Goal: Task Accomplishment & Management: Use online tool/utility

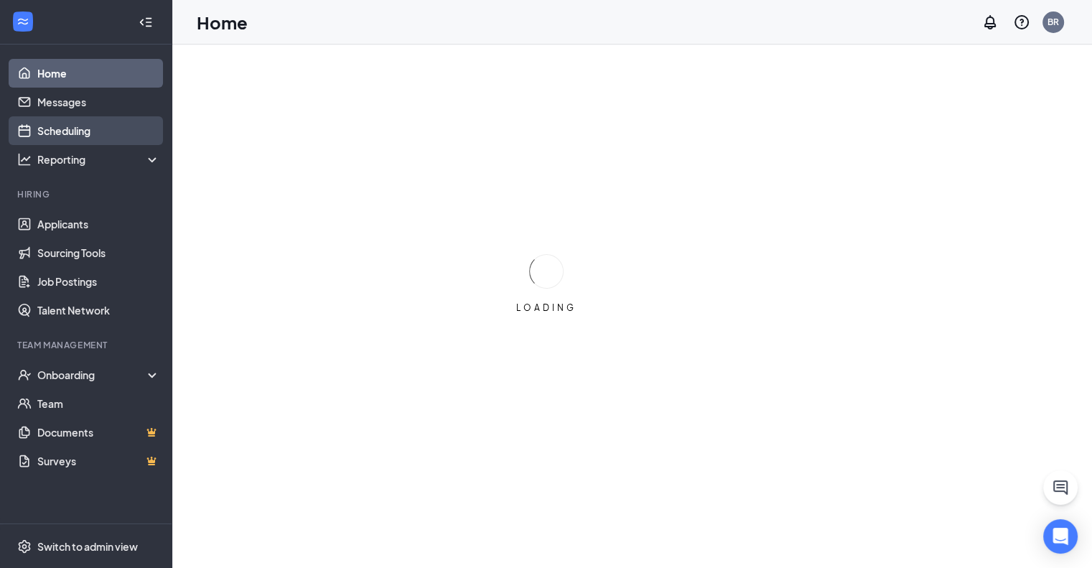
click at [60, 128] on link "Scheduling" at bounding box center [98, 130] width 123 height 29
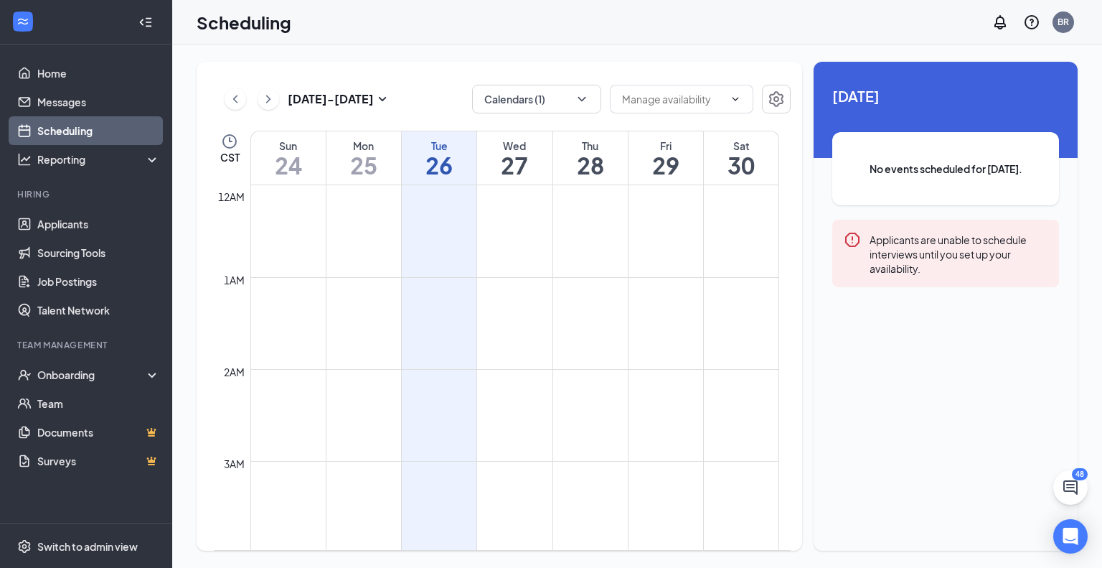
scroll to position [705, 0]
click at [592, 96] on button "Calendars (1)" at bounding box center [536, 99] width 129 height 29
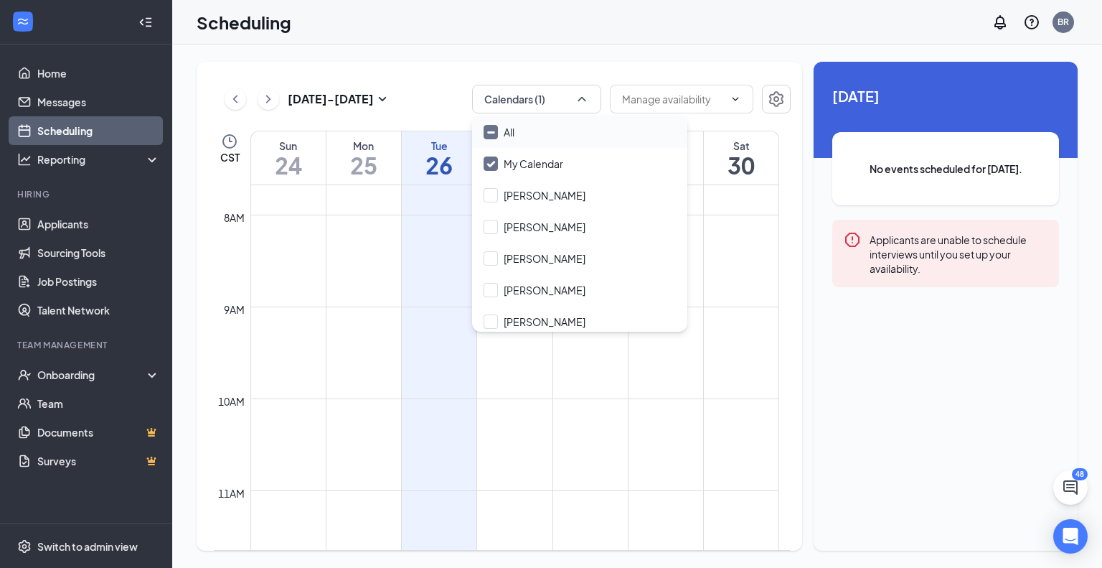
click at [539, 140] on div "All" at bounding box center [579, 132] width 215 height 32
checkbox input "true"
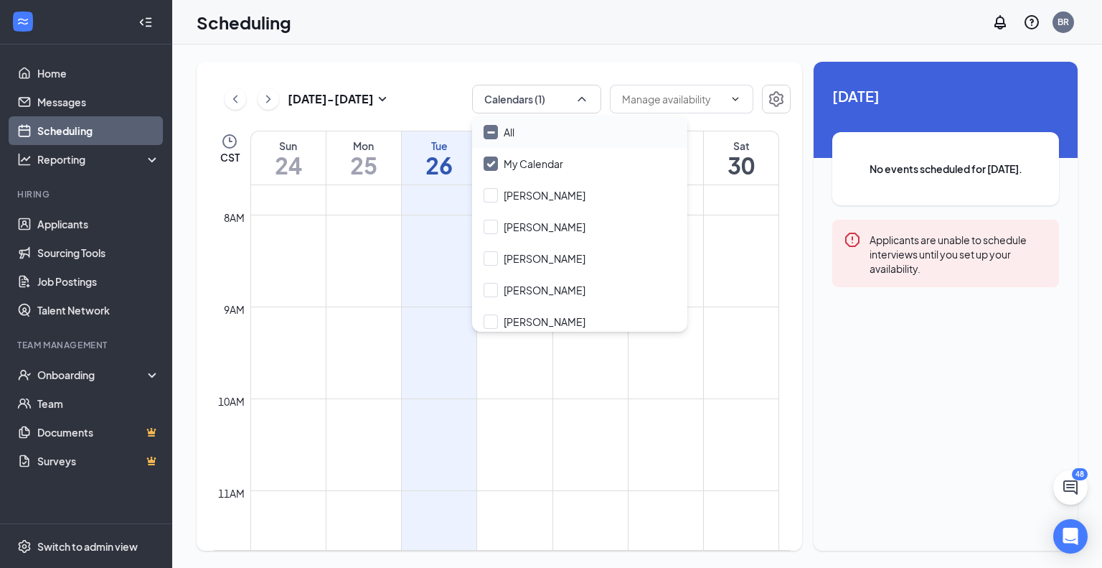
checkbox input "true"
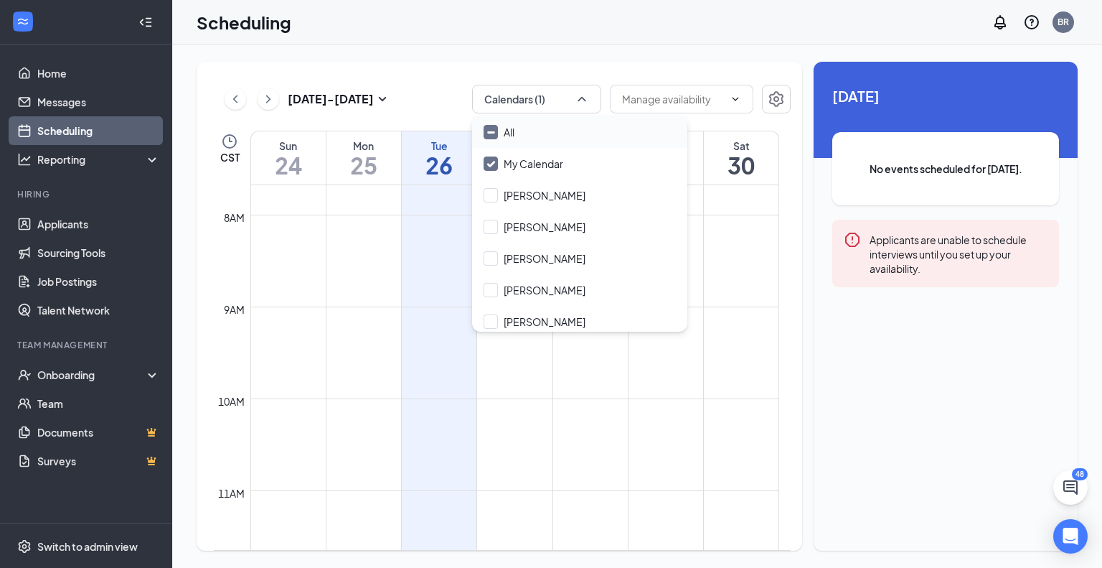
checkbox input "true"
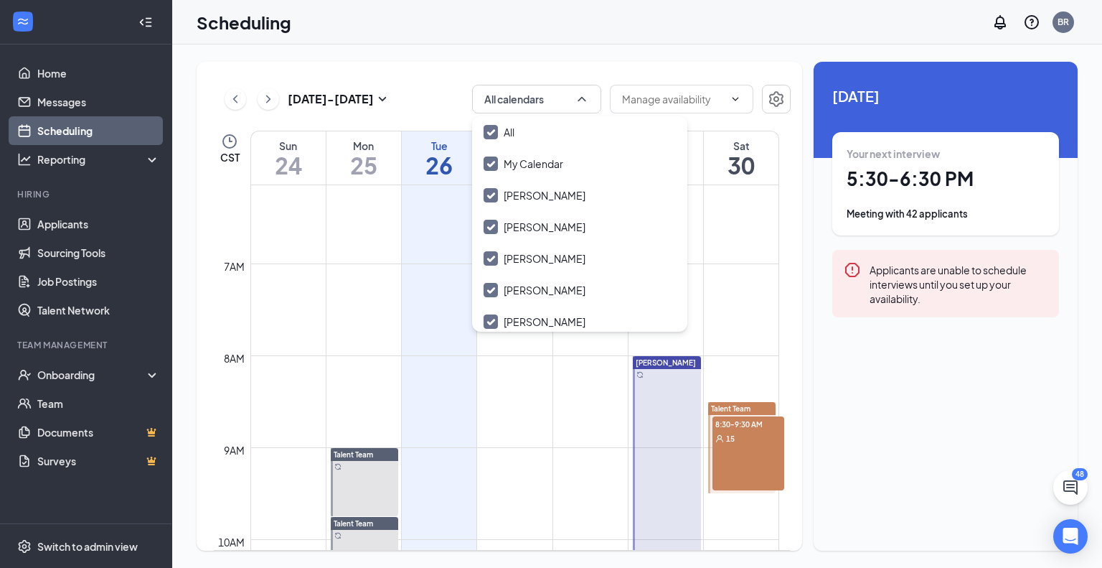
scroll to position [562, 0]
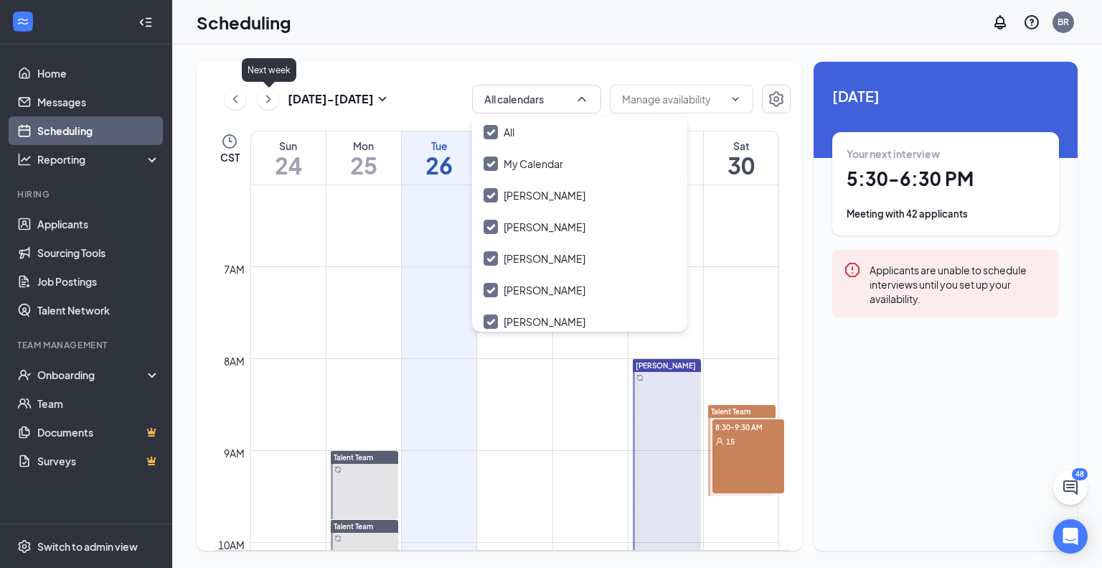
click at [271, 104] on icon "ChevronRight" at bounding box center [268, 98] width 14 height 17
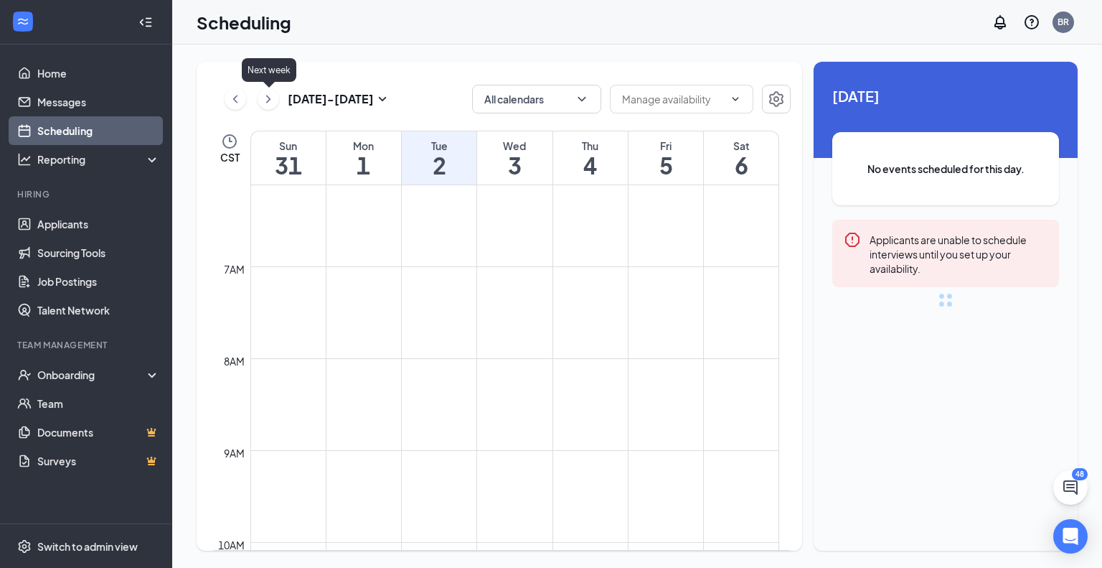
scroll to position [705, 0]
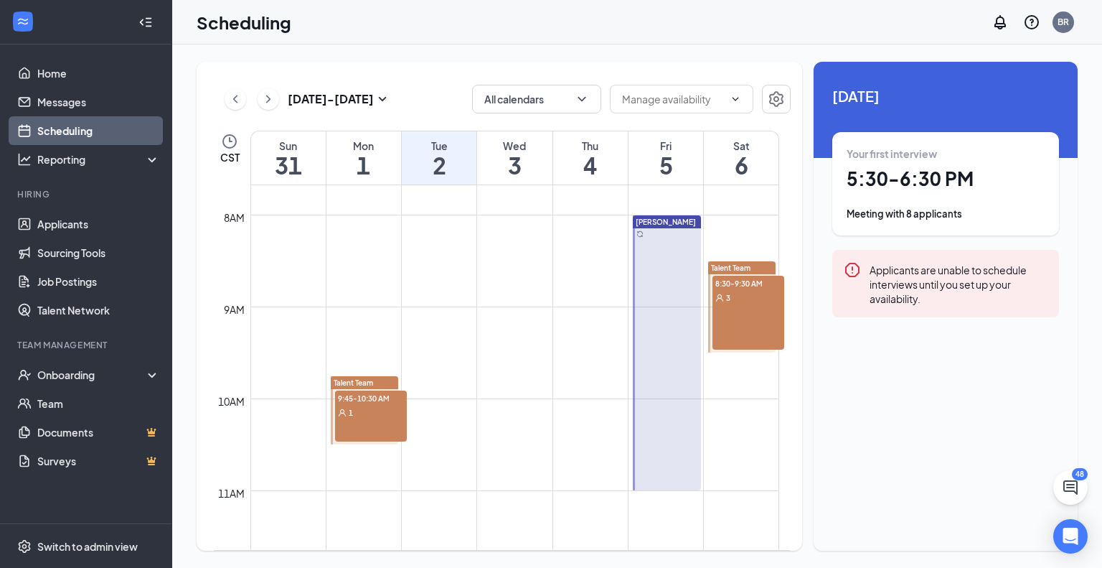
click at [353, 423] on div "9:45-10:30 AM 1" at bounding box center [371, 415] width 72 height 51
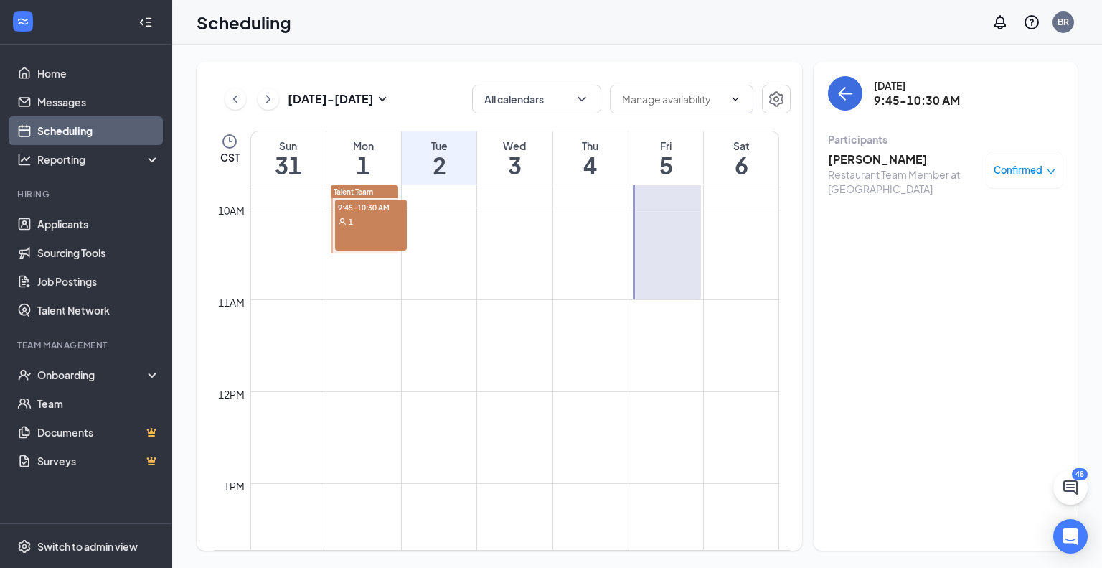
scroll to position [777, 0]
